Goal: Find specific page/section: Find specific page/section

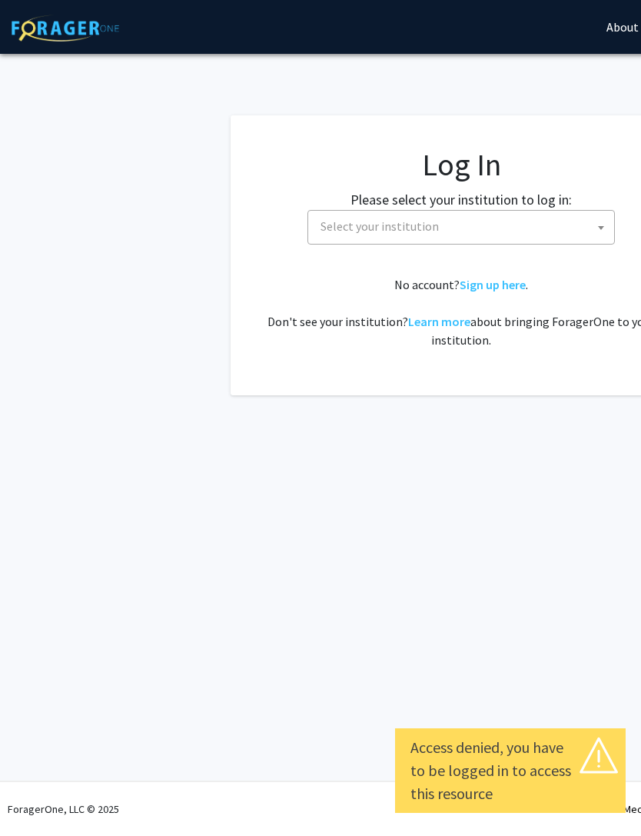
select select
click at [533, 225] on span "Select your institution" at bounding box center [464, 227] width 300 height 32
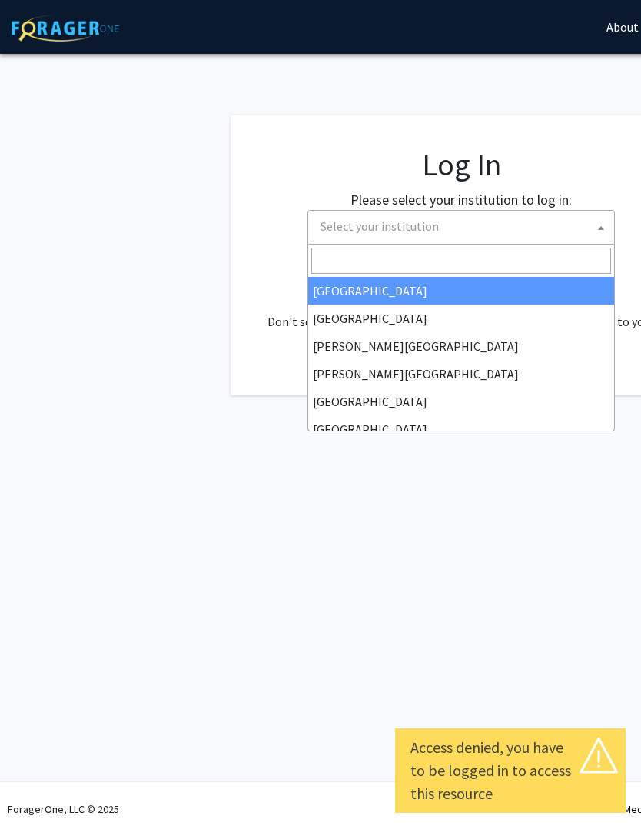
click at [520, 223] on span "Select your institution" at bounding box center [464, 227] width 300 height 32
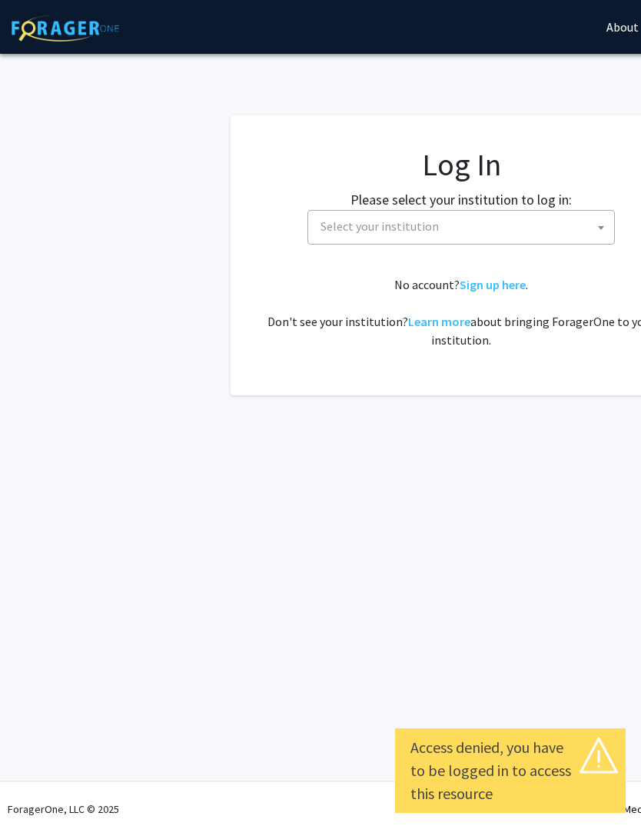
click at [522, 225] on span "Select your institution" at bounding box center [464, 227] width 300 height 32
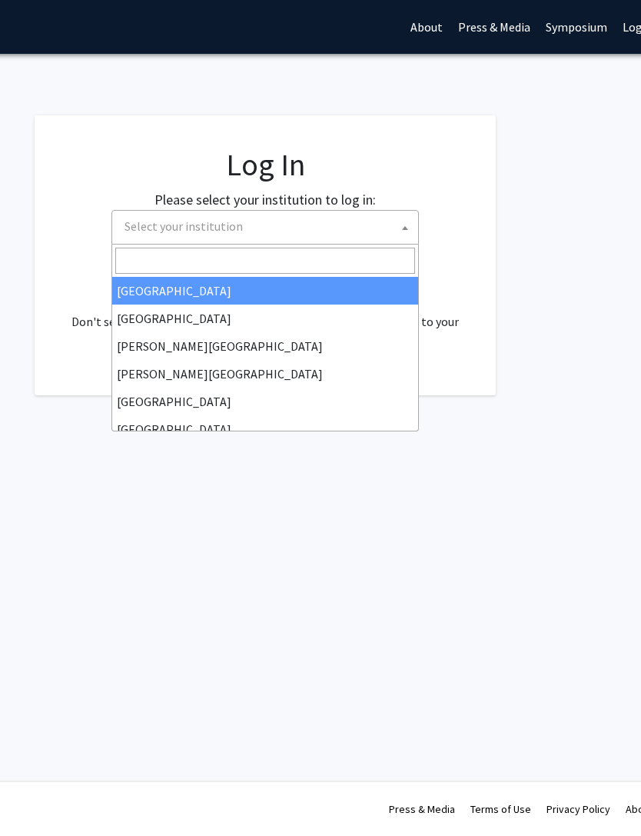
scroll to position [0, 92]
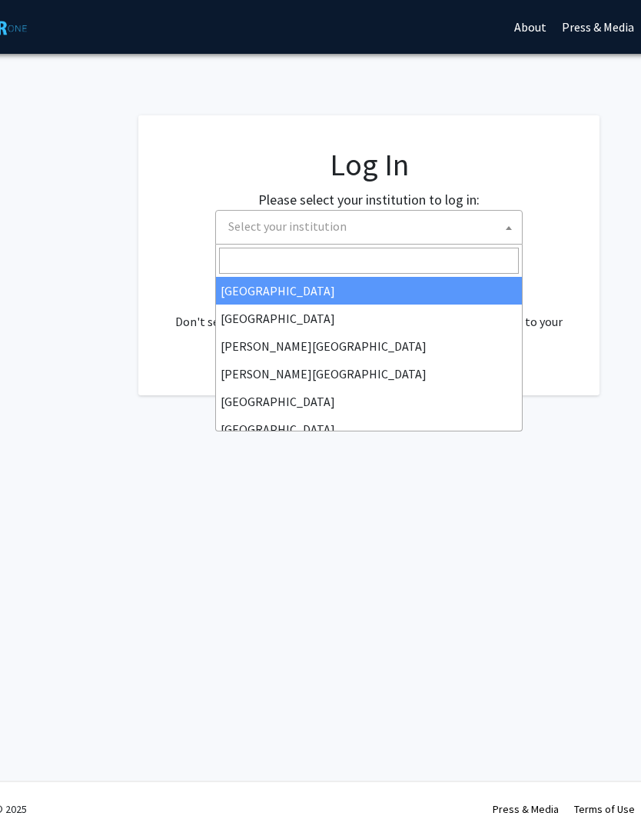
click at [443, 256] on input "Search" at bounding box center [369, 261] width 300 height 26
click at [438, 219] on span "Select your institution" at bounding box center [373, 227] width 300 height 32
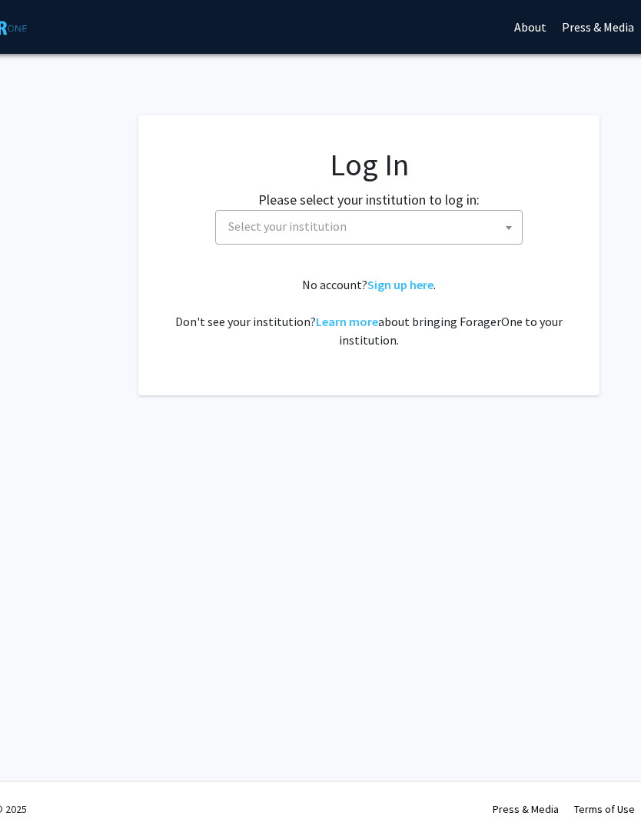
click at [425, 228] on span "Select your institution" at bounding box center [373, 227] width 300 height 32
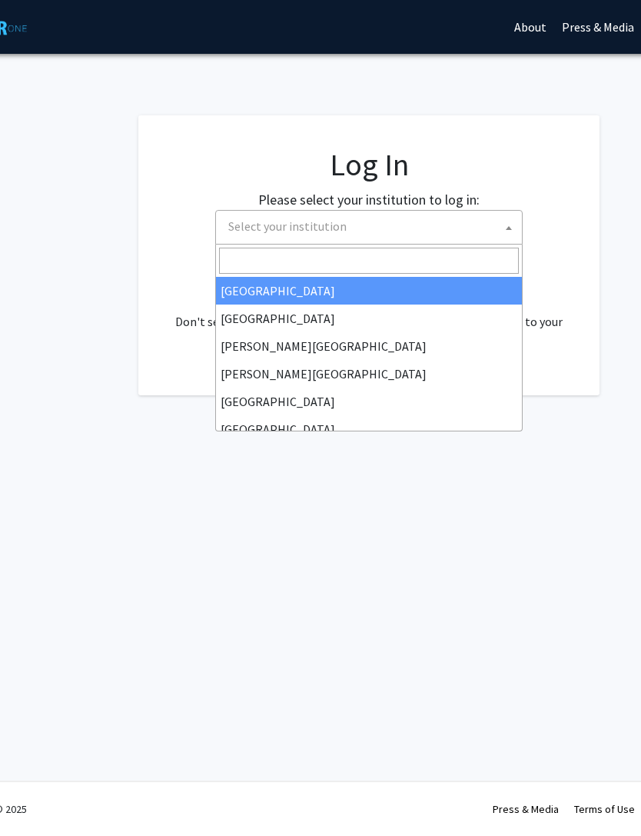
click at [412, 263] on input "Search" at bounding box center [369, 261] width 300 height 26
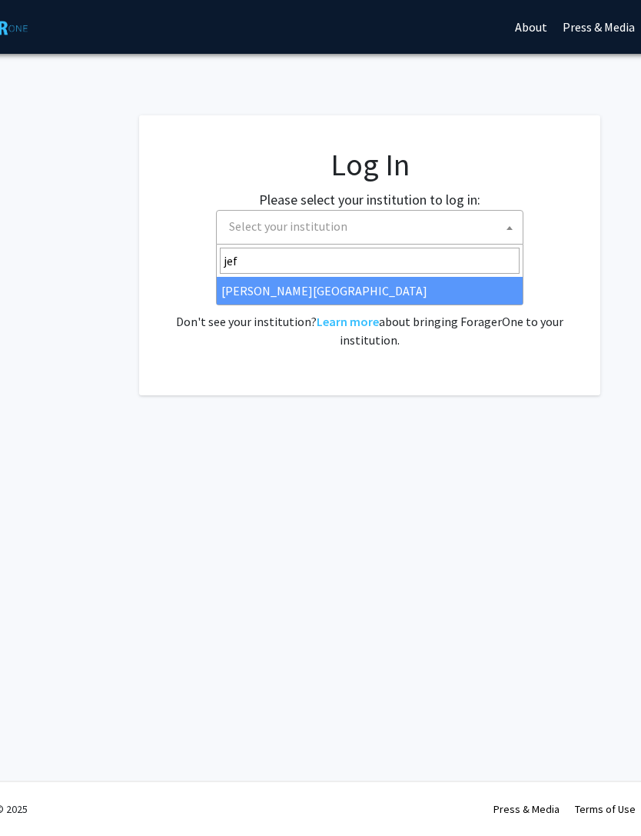
type input "jeff"
select select "24"
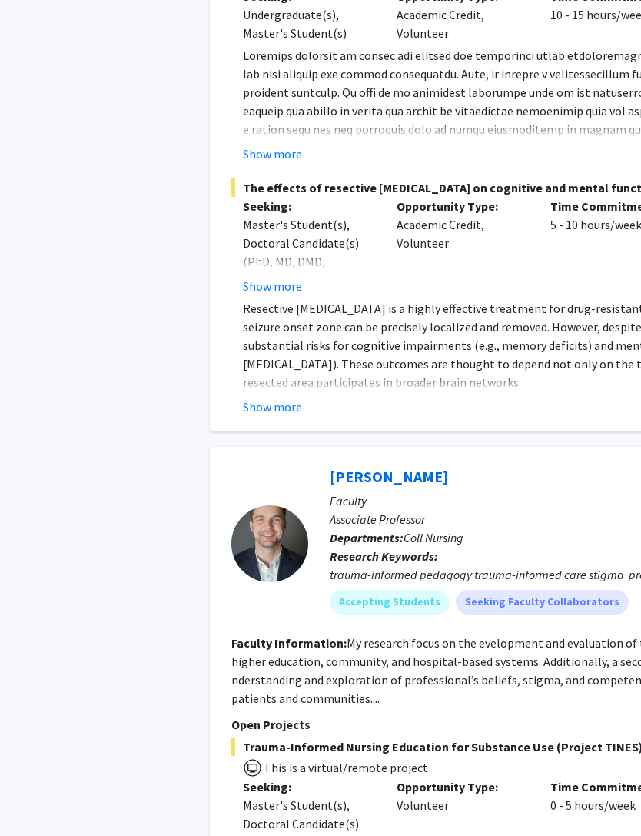
scroll to position [1789, 32]
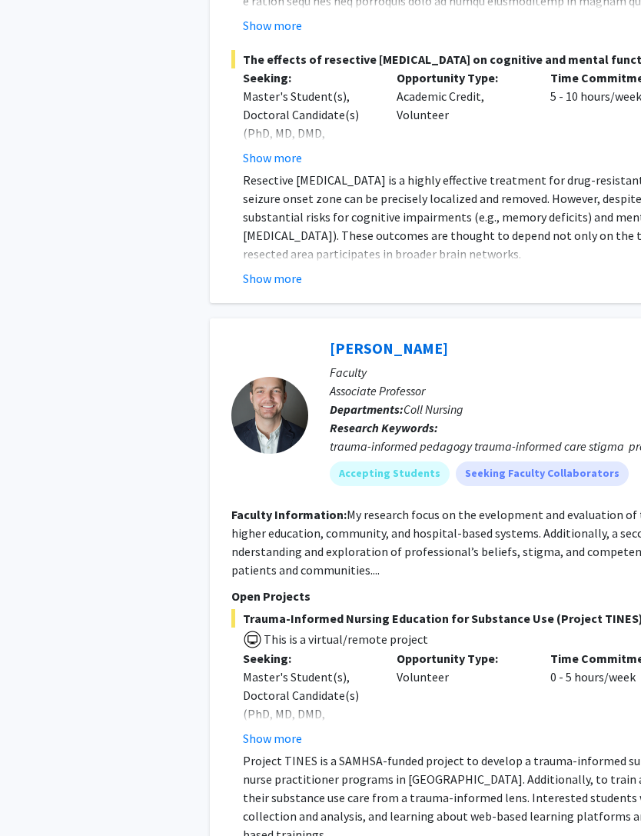
click at [556, 334] on div "[PERSON_NAME] Bookmark Compose Request" at bounding box center [594, 348] width 527 height 29
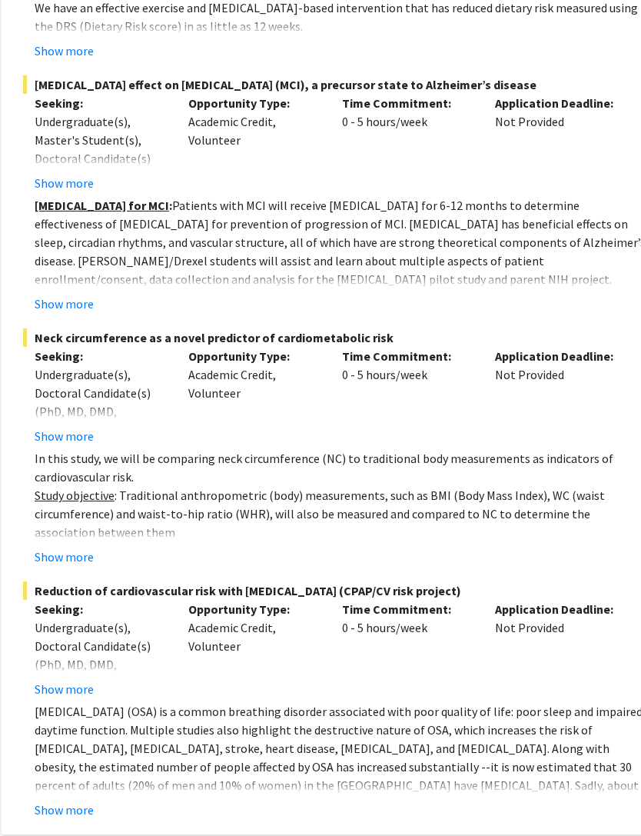
scroll to position [11630, 240]
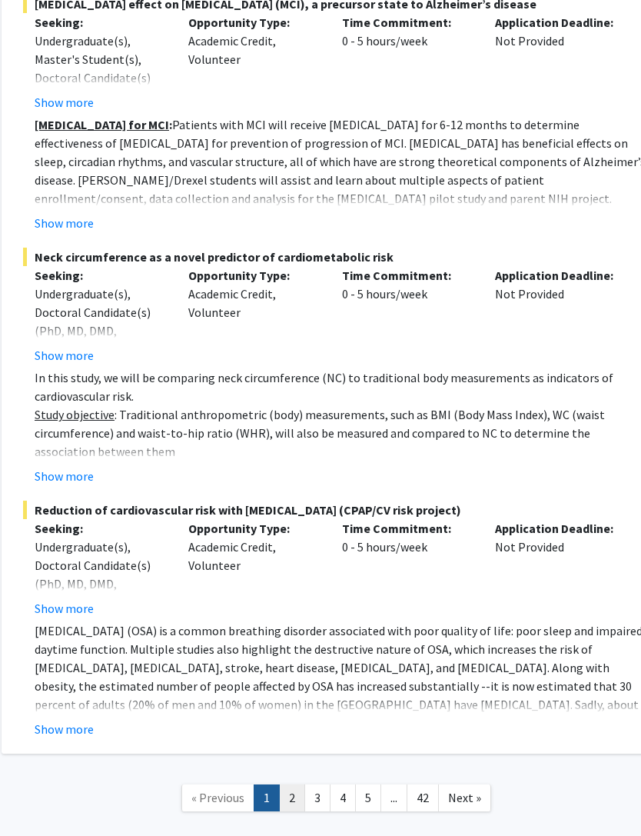
click at [299, 784] on link "2" at bounding box center [292, 797] width 26 height 27
